Goal: Navigation & Orientation: Understand site structure

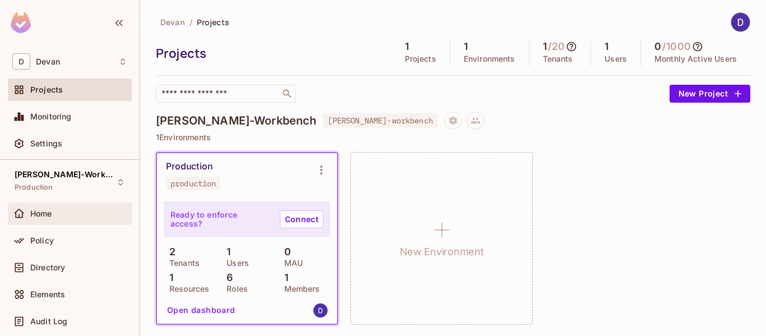
click at [51, 209] on span "Home" at bounding box center [41, 213] width 22 height 9
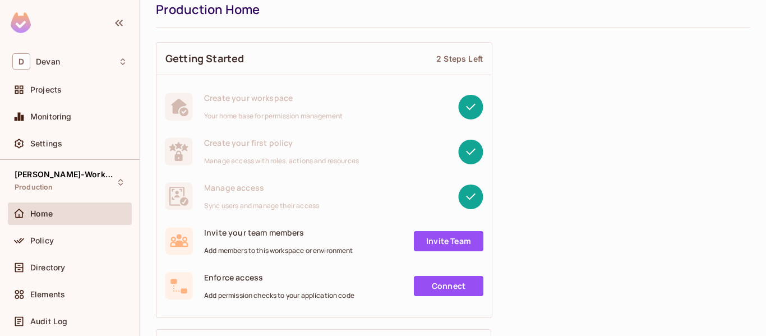
scroll to position [43, 0]
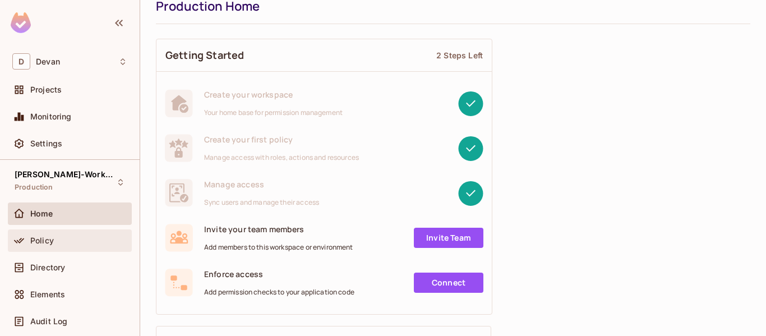
click at [48, 240] on span "Policy" at bounding box center [42, 240] width 24 height 9
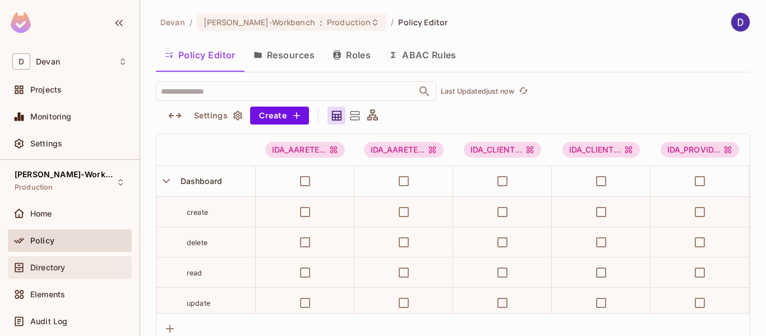
click at [58, 266] on span "Directory" at bounding box center [47, 267] width 35 height 9
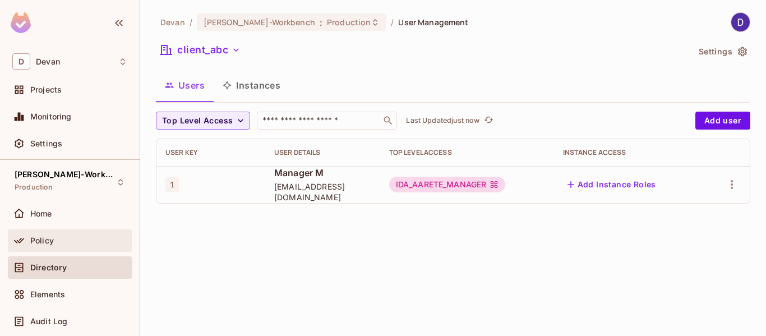
click at [59, 244] on div "Policy" at bounding box center [78, 240] width 97 height 9
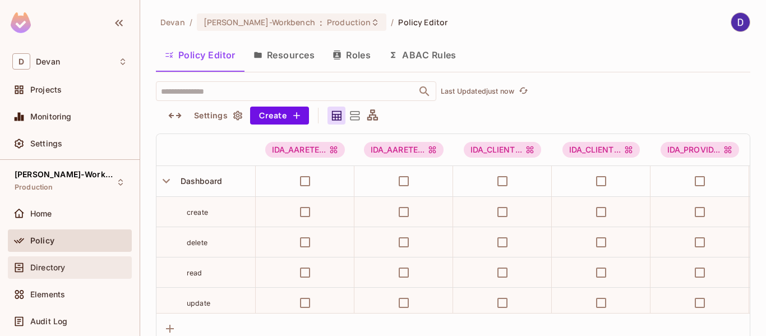
click at [60, 259] on div "Directory" at bounding box center [70, 267] width 124 height 22
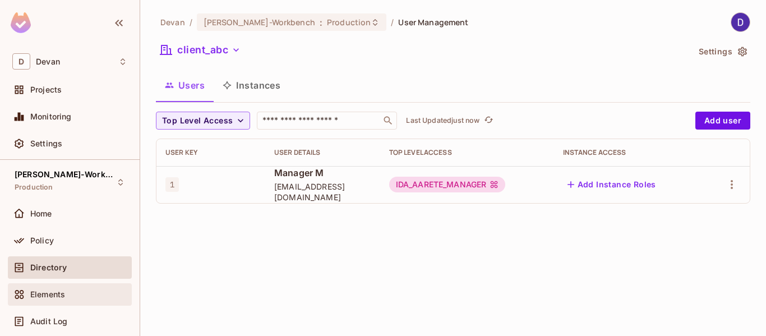
click at [62, 288] on div "Elements" at bounding box center [69, 294] width 115 height 13
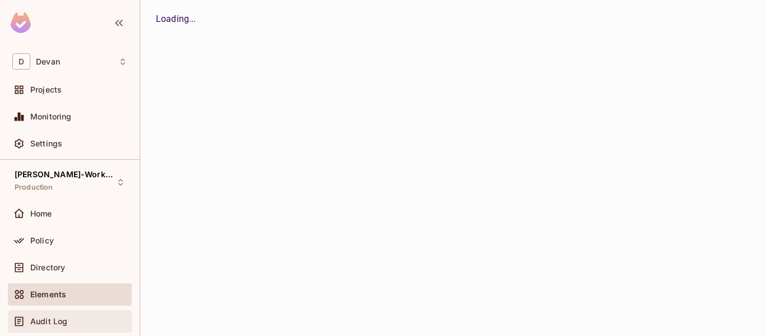
click at [62, 319] on span "Audit Log" at bounding box center [48, 321] width 37 height 9
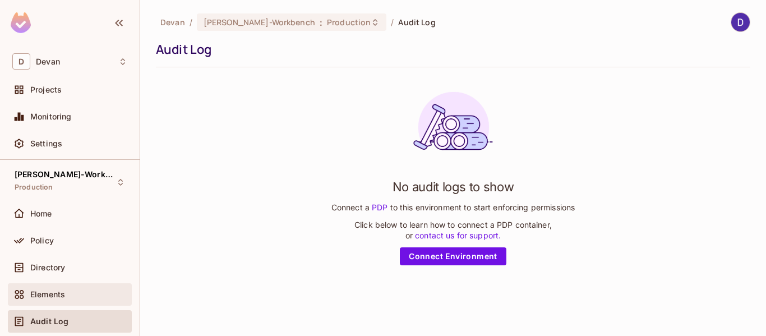
click at [58, 302] on div "Elements" at bounding box center [70, 294] width 124 height 22
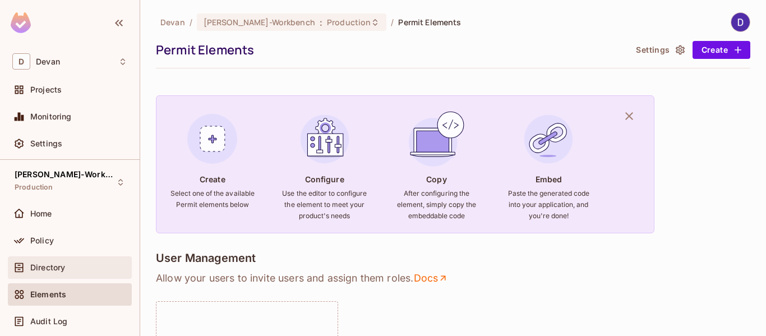
click at [76, 268] on div "Directory" at bounding box center [78, 267] width 97 height 9
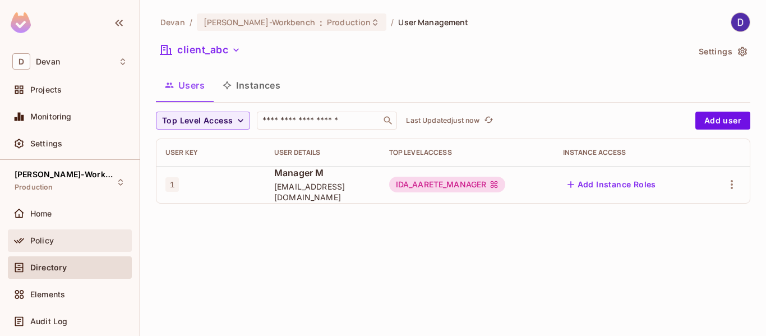
click at [67, 247] on div "Policy" at bounding box center [70, 240] width 124 height 22
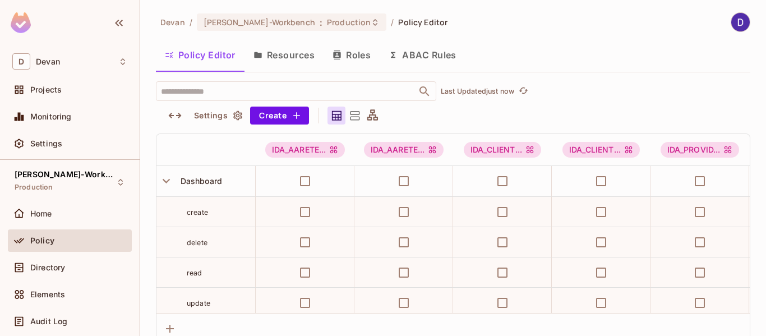
click at [353, 112] on icon at bounding box center [356, 115] width 10 height 9
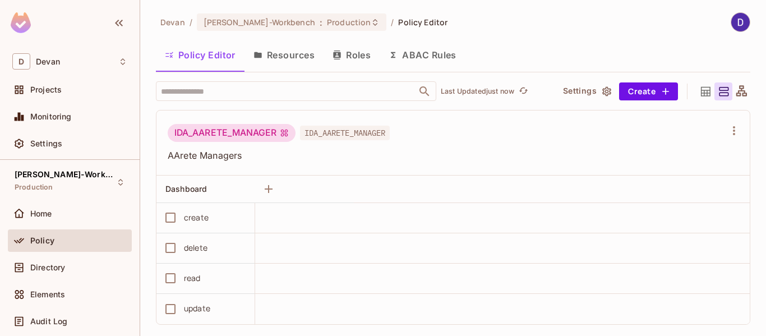
click at [701, 87] on icon at bounding box center [706, 91] width 10 height 10
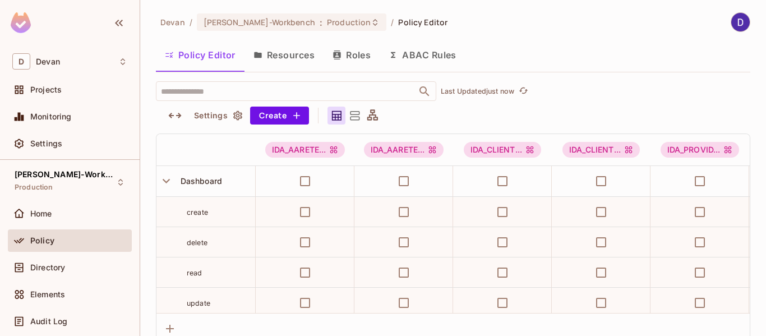
click at [374, 117] on icon at bounding box center [372, 114] width 11 height 11
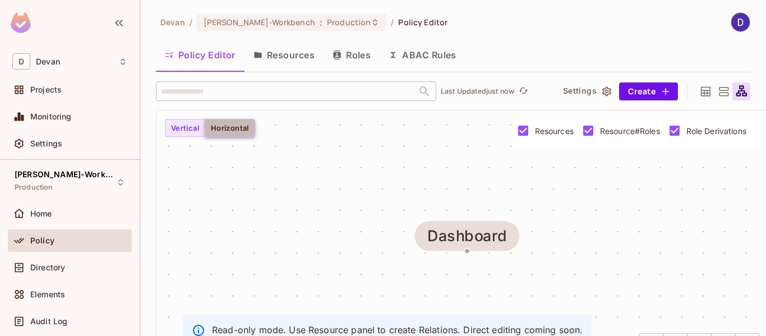
click at [243, 128] on button "Horizontal" at bounding box center [230, 128] width 50 height 18
click at [200, 131] on button "Vertical" at bounding box center [185, 128] width 40 height 18
click at [700, 86] on icon at bounding box center [706, 92] width 14 height 14
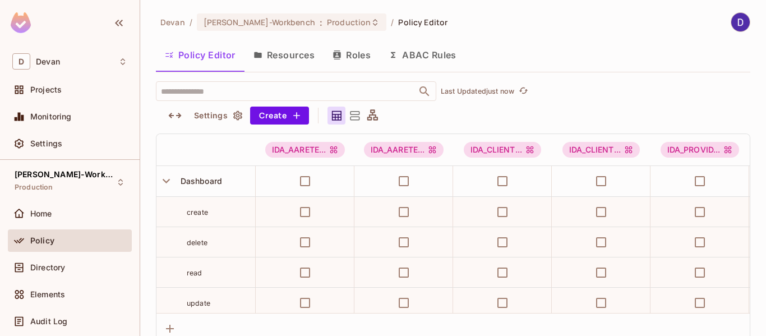
click at [519, 107] on div "​ Last Updated just now Settings Create" at bounding box center [453, 102] width 595 height 43
click at [123, 25] on icon "button" at bounding box center [118, 22] width 13 height 13
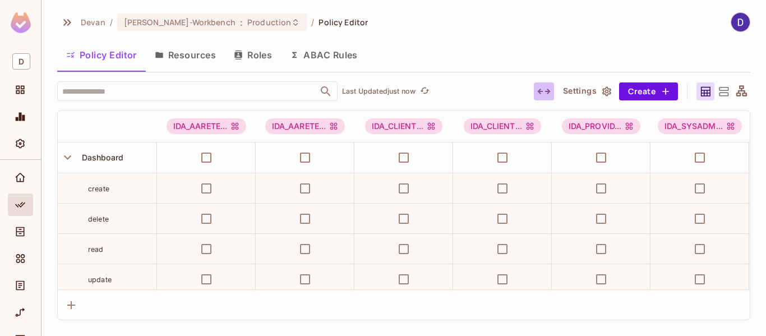
click at [543, 97] on icon "button" at bounding box center [543, 91] width 13 height 13
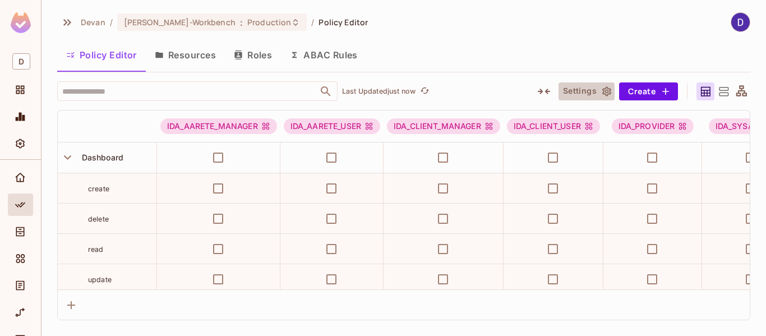
click at [573, 94] on button "Settings" at bounding box center [587, 91] width 56 height 18
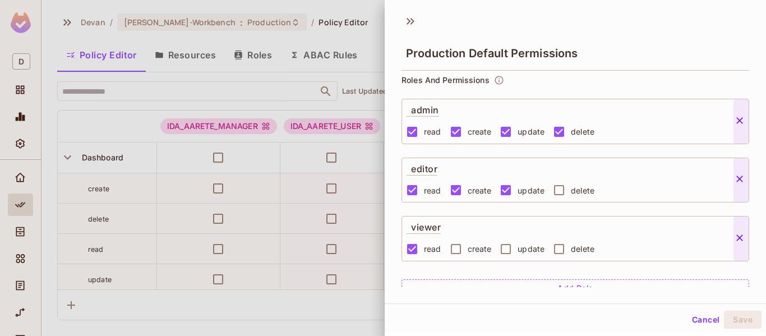
scroll to position [73, 0]
click at [738, 126] on icon at bounding box center [739, 121] width 11 height 11
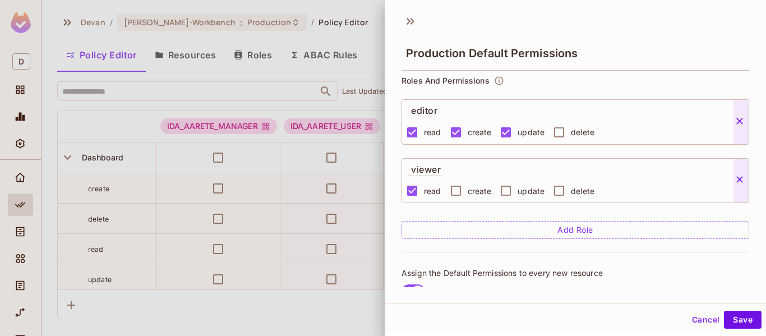
click at [738, 126] on icon at bounding box center [739, 121] width 11 height 11
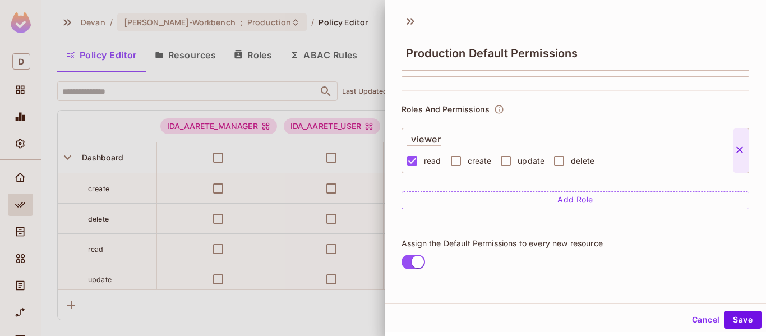
click at [738, 126] on div "Actions read create update delete ​ Roles And Permissions viewer read create up…" at bounding box center [576, 181] width 382 height 213
click at [738, 139] on span at bounding box center [742, 150] width 16 height 44
click at [742, 149] on icon at bounding box center [739, 149] width 11 height 11
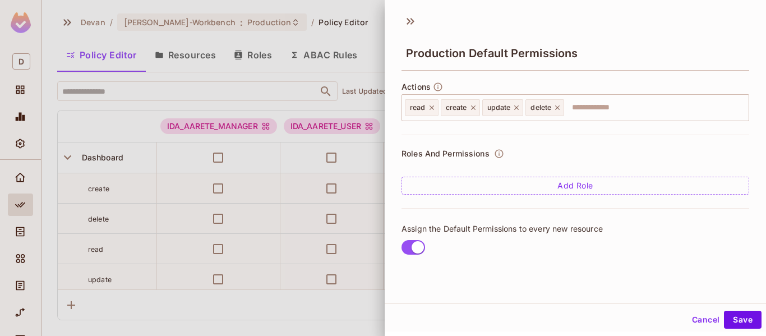
scroll to position [0, 0]
click at [734, 315] on button "Save" at bounding box center [743, 320] width 38 height 18
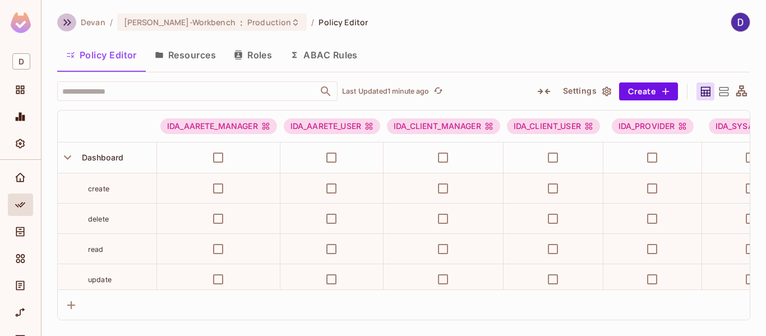
click at [68, 21] on icon "button" at bounding box center [67, 22] width 8 height 7
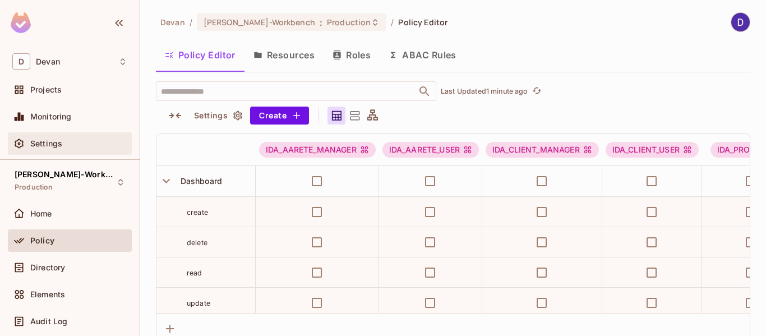
click at [41, 146] on span "Settings" at bounding box center [46, 143] width 32 height 9
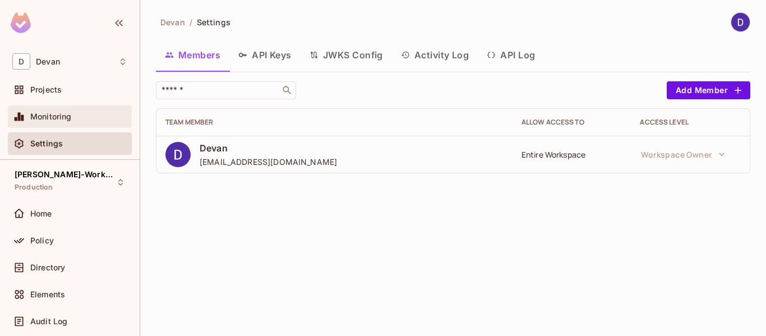
click at [60, 120] on span "Monitoring" at bounding box center [51, 116] width 42 height 9
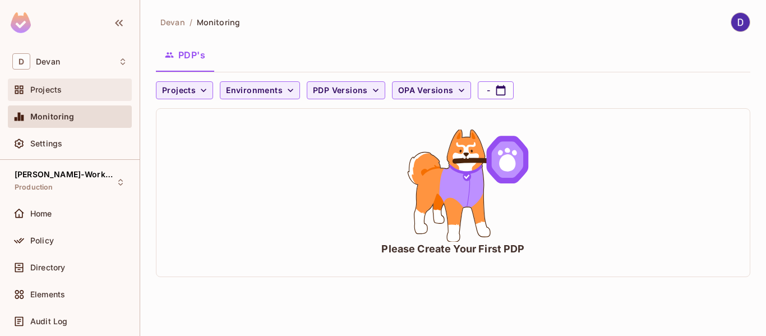
click at [63, 91] on div "Projects" at bounding box center [78, 89] width 97 height 9
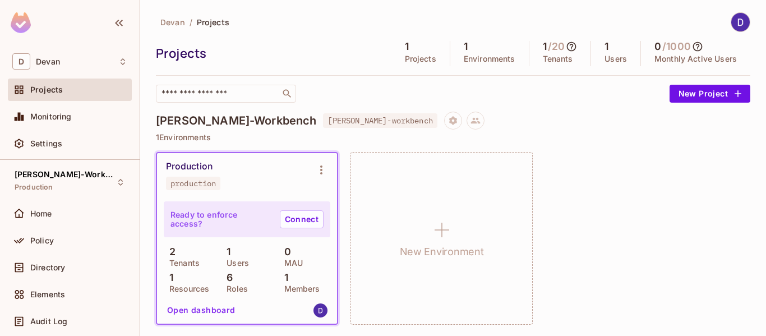
click at [294, 259] on p "MAU" at bounding box center [291, 263] width 24 height 9
click at [314, 313] on img at bounding box center [321, 311] width 14 height 14
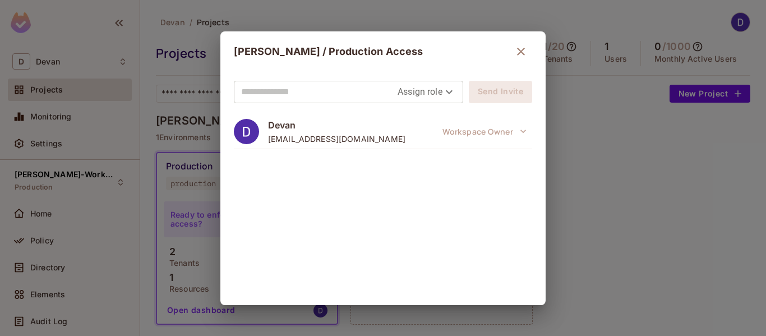
click at [453, 331] on div "IDA Workbench / Production Access Assign role Send Invite Devan vsrinivasan.aar…" at bounding box center [383, 168] width 766 height 336
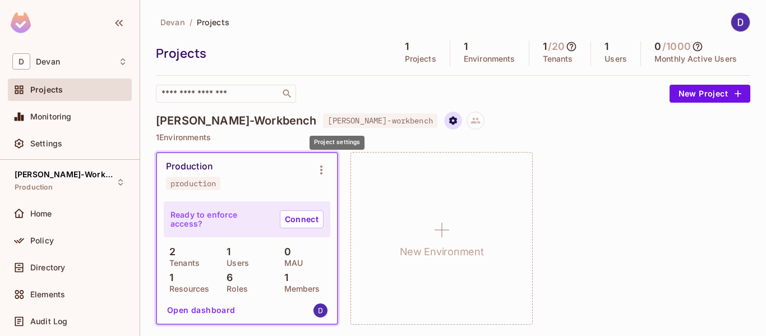
click at [448, 120] on icon "Project settings" at bounding box center [453, 121] width 10 height 10
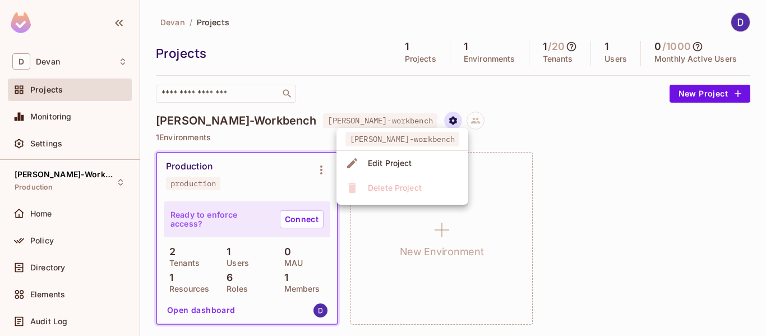
click at [336, 120] on div at bounding box center [383, 168] width 766 height 336
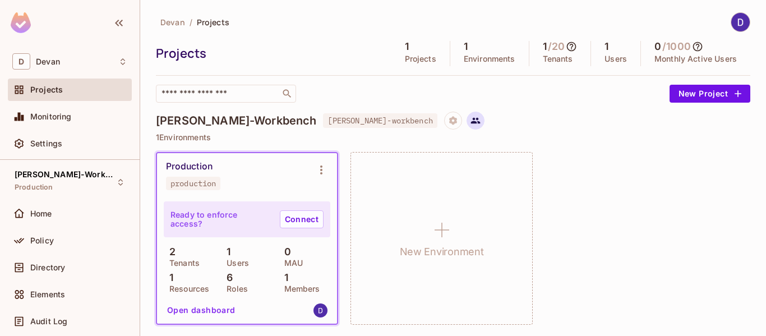
click at [471, 120] on icon at bounding box center [476, 121] width 10 height 10
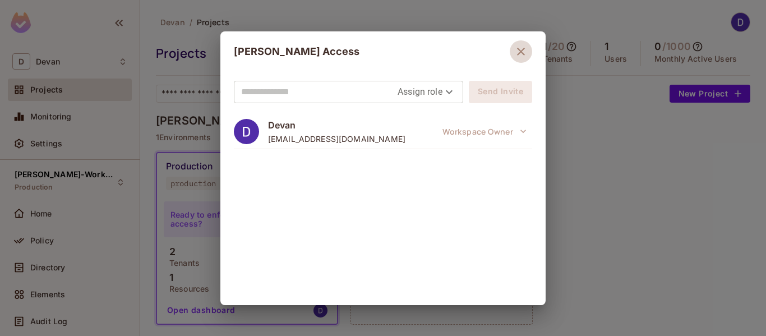
click at [524, 54] on icon "button" at bounding box center [521, 52] width 8 height 8
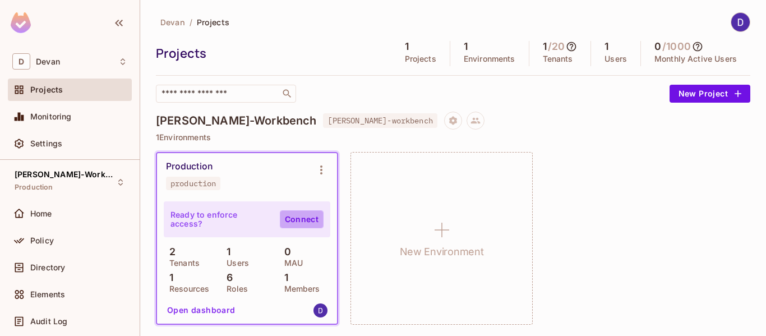
click at [300, 210] on link "Connect" at bounding box center [302, 219] width 44 height 18
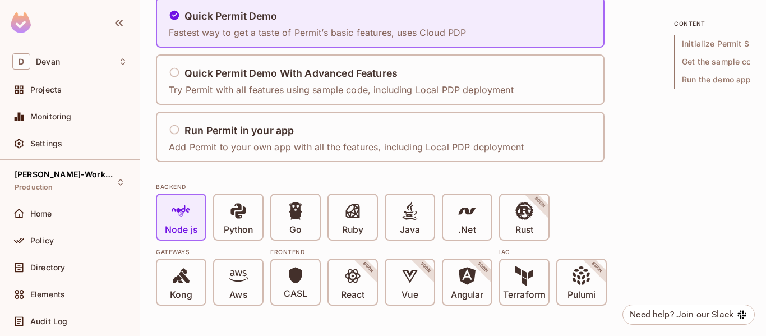
scroll to position [107, 0]
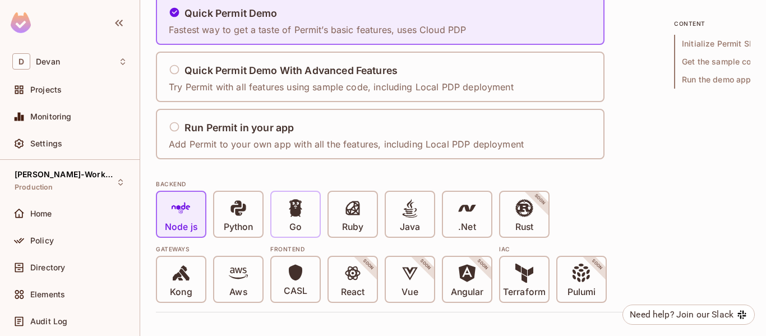
click at [300, 210] on icon at bounding box center [295, 207] width 13 height 17
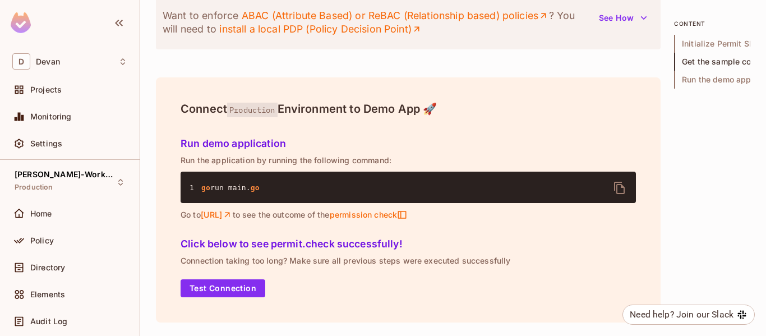
scroll to position [1741, 0]
click at [272, 36] on link "install a local PDP (Policy Decision Point)" at bounding box center [320, 28] width 203 height 13
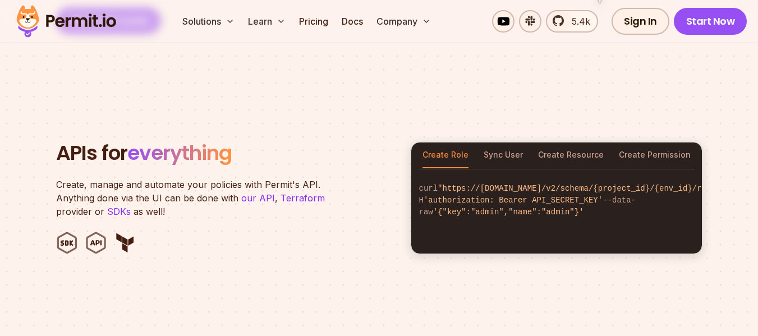
scroll to position [1044, 0]
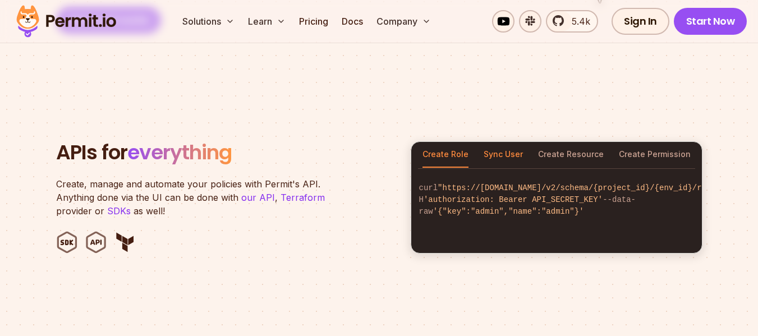
click at [505, 142] on button "Sync User" at bounding box center [503, 155] width 39 height 26
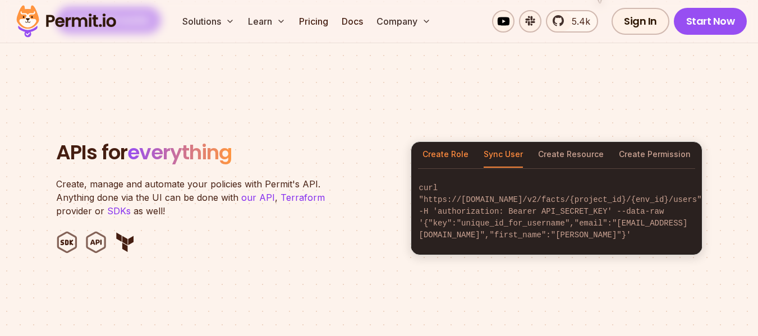
click at [454, 142] on button "Create Role" at bounding box center [445, 155] width 46 height 26
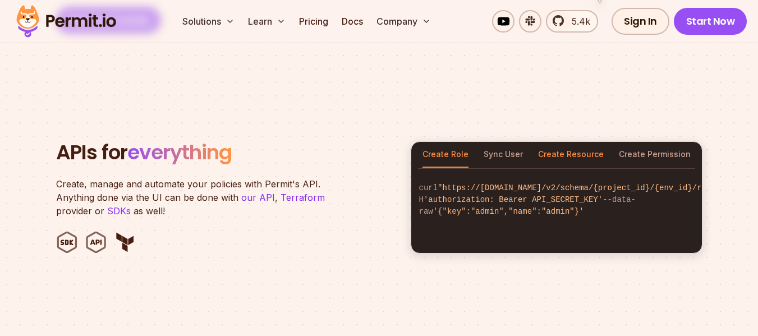
click at [567, 144] on button "Create Resource" at bounding box center [571, 155] width 66 height 26
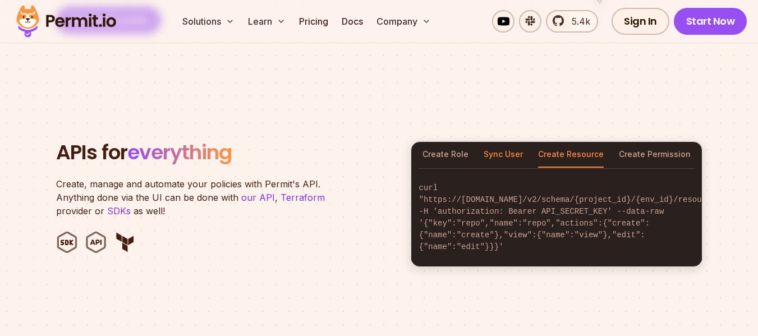
click at [514, 142] on button "Sync User" at bounding box center [503, 155] width 39 height 26
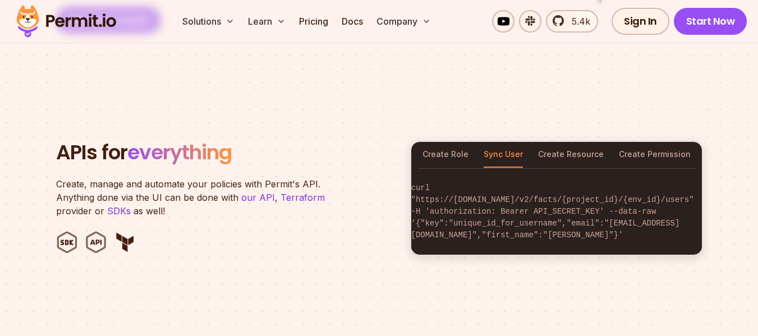
scroll to position [0, 0]
click at [452, 142] on button "Create Role" at bounding box center [445, 155] width 46 height 26
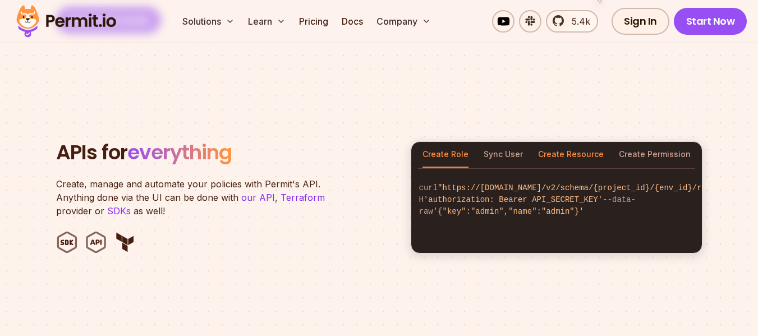
click at [590, 142] on button "Create Resource" at bounding box center [571, 155] width 66 height 26
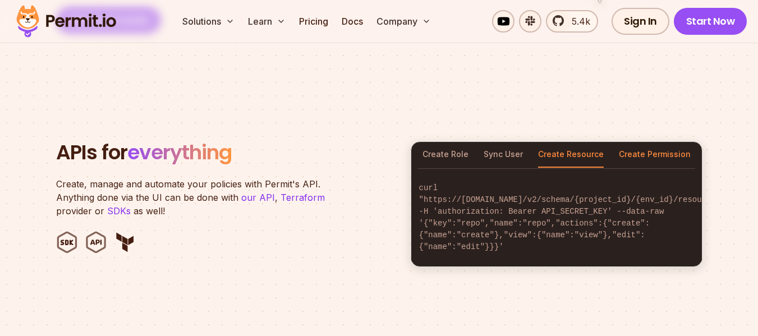
click at [644, 143] on button "Create Permission" at bounding box center [655, 155] width 72 height 26
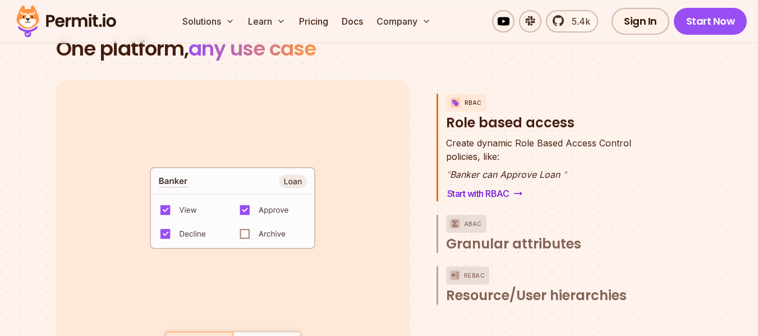
scroll to position [1589, 0]
click at [644, 143] on div "Create dynamic Role Based Access Control policies, like: " Banker can Approve L…" at bounding box center [550, 168] width 209 height 65
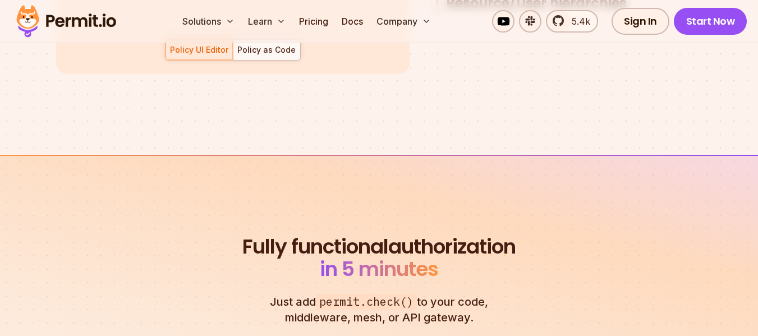
scroll to position [2175, 0]
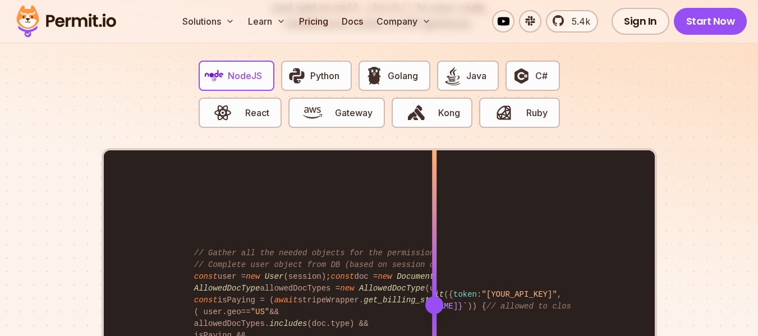
click at [673, 83] on section "Fully functional authorization in 5 minutes Just add permit.check() to your cod…" at bounding box center [379, 211] width 758 height 701
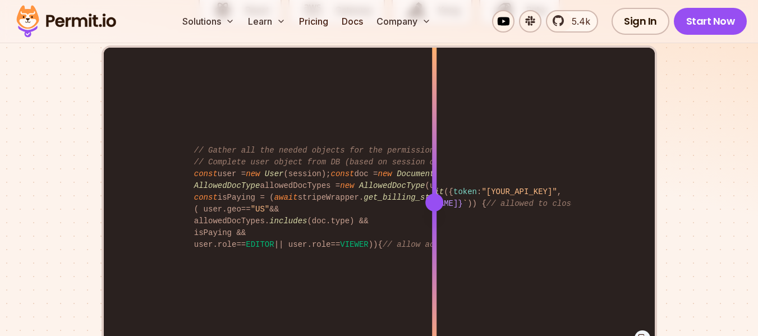
scroll to position [2278, 0]
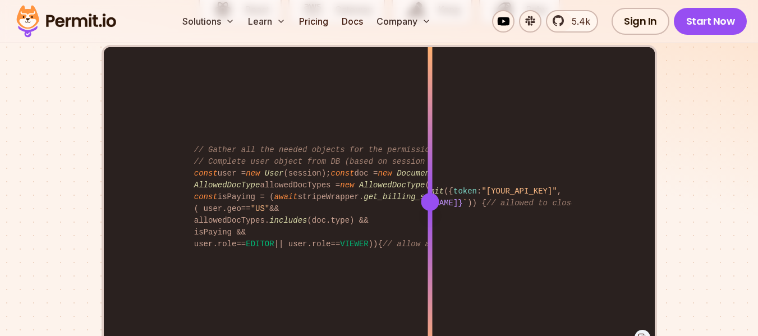
click at [430, 193] on div at bounding box center [430, 202] width 18 height 18
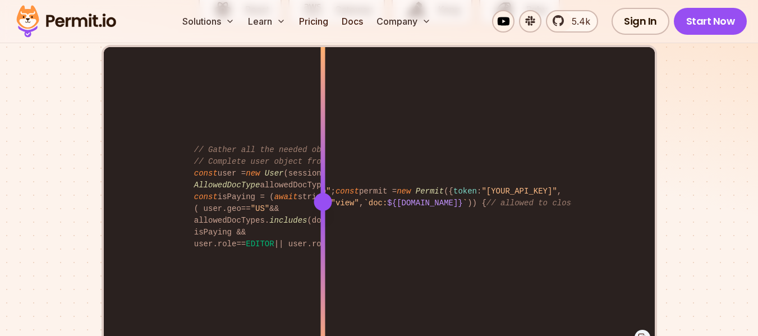
drag, startPoint x: 430, startPoint y: 183, endPoint x: 322, endPoint y: 225, distance: 116.0
click at [322, 225] on div at bounding box center [322, 202] width 4 height 310
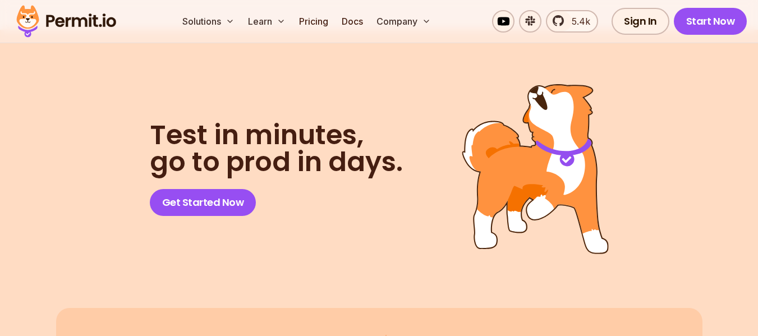
scroll to position [5760, 0]
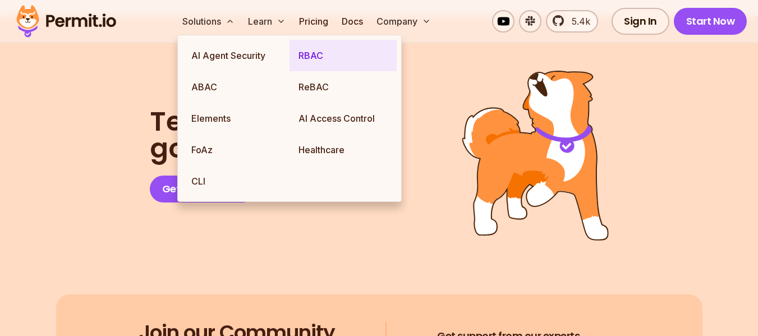
click at [323, 63] on link "RBAC" at bounding box center [342, 55] width 107 height 31
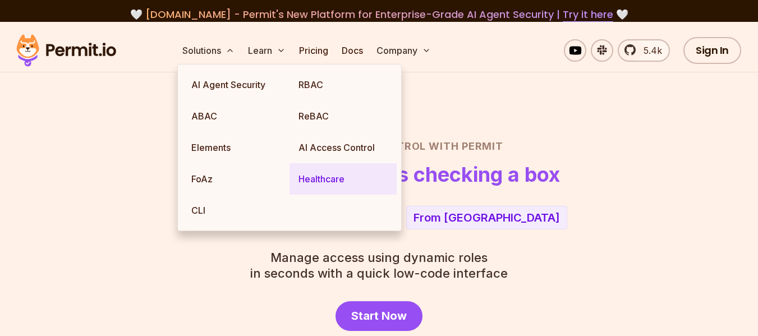
click at [339, 176] on link "Healthcare" at bounding box center [342, 178] width 107 height 31
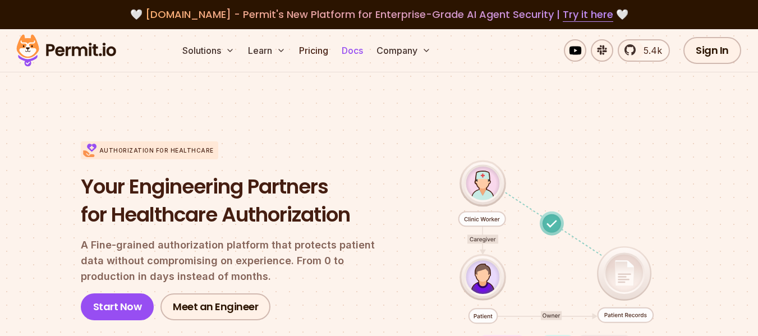
click at [351, 54] on link "Docs" at bounding box center [352, 50] width 30 height 22
